Goal: Information Seeking & Learning: Compare options

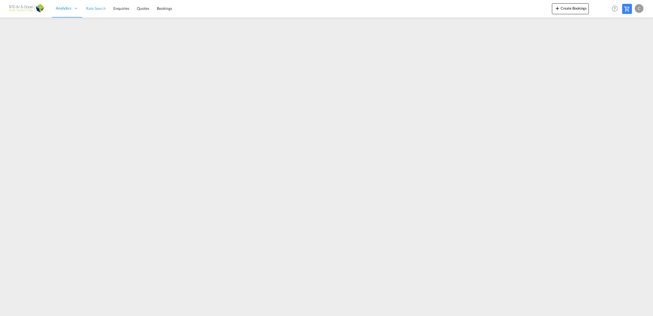
click at [96, 6] on span "Rate Search" at bounding box center [96, 8] width 20 height 5
